Goal: Transaction & Acquisition: Purchase product/service

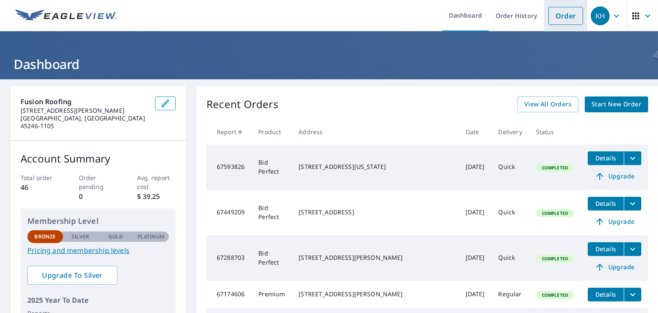
click at [563, 21] on link "Order" at bounding box center [566, 16] width 35 height 18
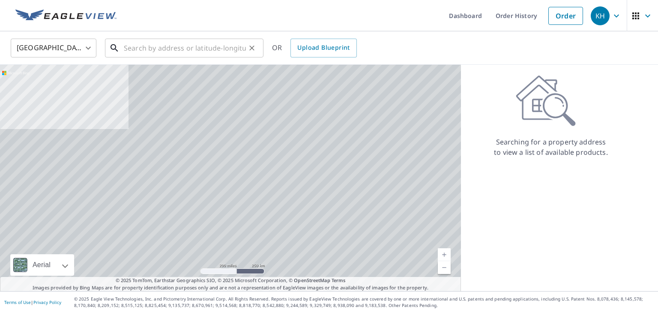
click at [145, 46] on input "text" at bounding box center [185, 48] width 122 height 24
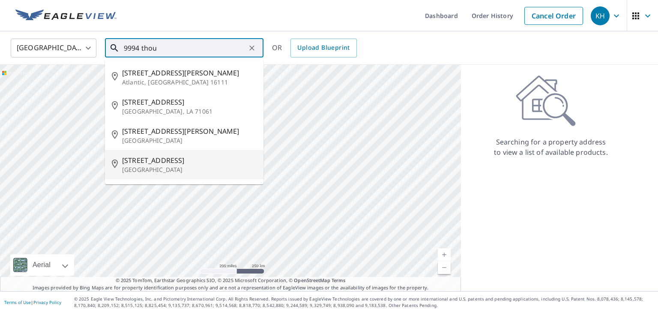
click at [148, 162] on span "[STREET_ADDRESS]" at bounding box center [189, 160] width 135 height 10
type input "[STREET_ADDRESS]"
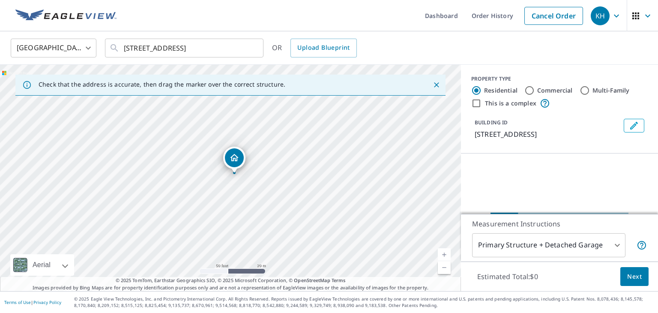
drag, startPoint x: 241, startPoint y: 195, endPoint x: 234, endPoint y: 150, distance: 45.0
click at [237, 210] on div "9984 Thoroughbred Ln Cincinnati, OH 45231" at bounding box center [230, 178] width 461 height 226
drag, startPoint x: 231, startPoint y: 165, endPoint x: 235, endPoint y: 210, distance: 45.6
drag, startPoint x: 115, startPoint y: 210, endPoint x: 93, endPoint y: 219, distance: 23.6
click at [93, 219] on div "[STREET_ADDRESS]" at bounding box center [230, 178] width 461 height 226
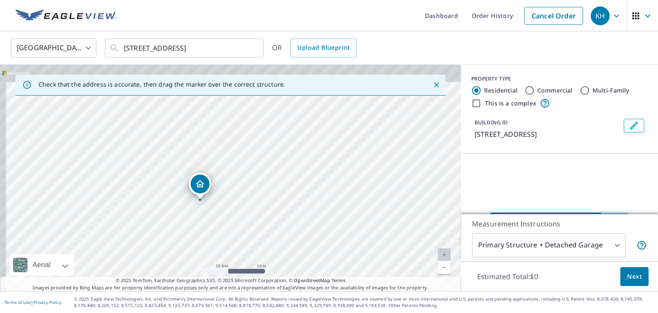
drag, startPoint x: 252, startPoint y: 162, endPoint x: 258, endPoint y: 180, distance: 18.7
click at [258, 180] on div "[STREET_ADDRESS]" at bounding box center [230, 178] width 461 height 226
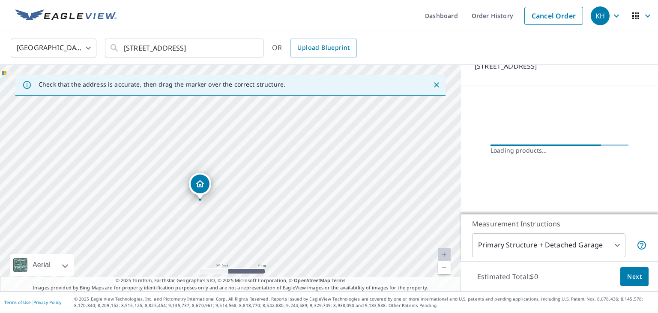
scroll to position [78, 0]
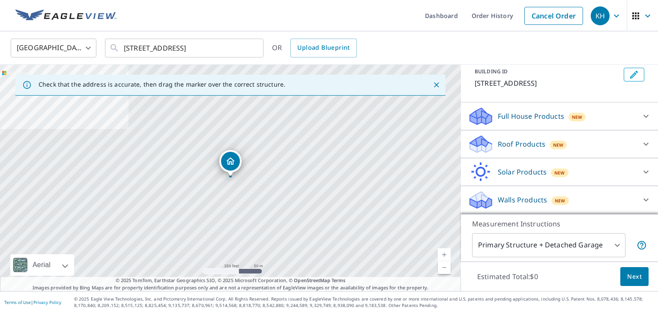
click at [544, 148] on div "Roof Products New" at bounding box center [552, 144] width 168 height 20
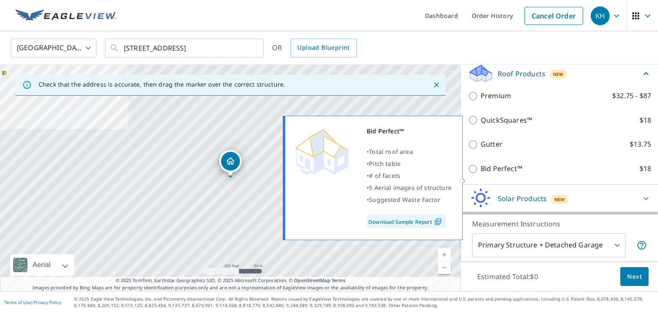
scroll to position [122, 0]
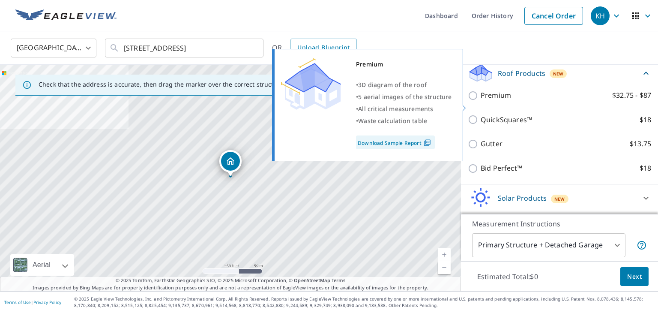
click at [503, 101] on p "Premium" at bounding box center [496, 95] width 30 height 11
click at [481, 101] on input "Premium $32.75 - $87" at bounding box center [474, 95] width 13 height 10
checkbox input "true"
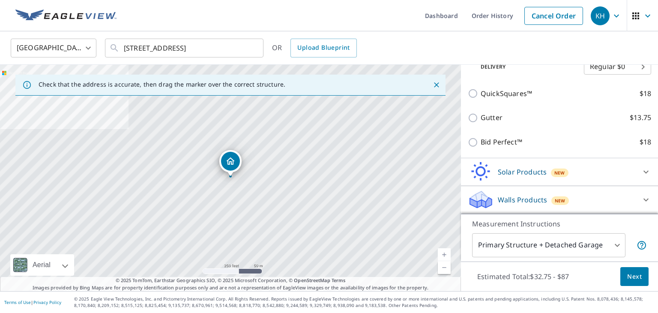
scroll to position [189, 0]
click at [627, 276] on button "Next" at bounding box center [635, 276] width 28 height 19
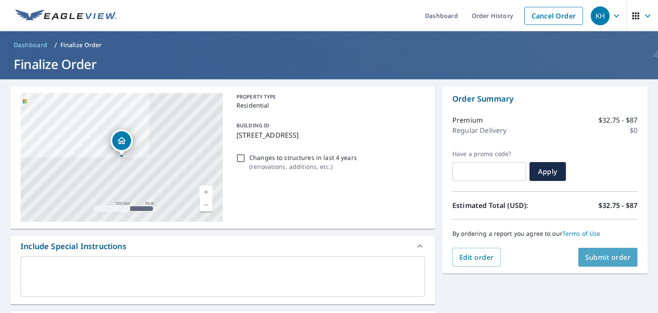
click at [595, 260] on span "Submit order" at bounding box center [608, 256] width 46 height 9
